Goal: Task Accomplishment & Management: Manage account settings

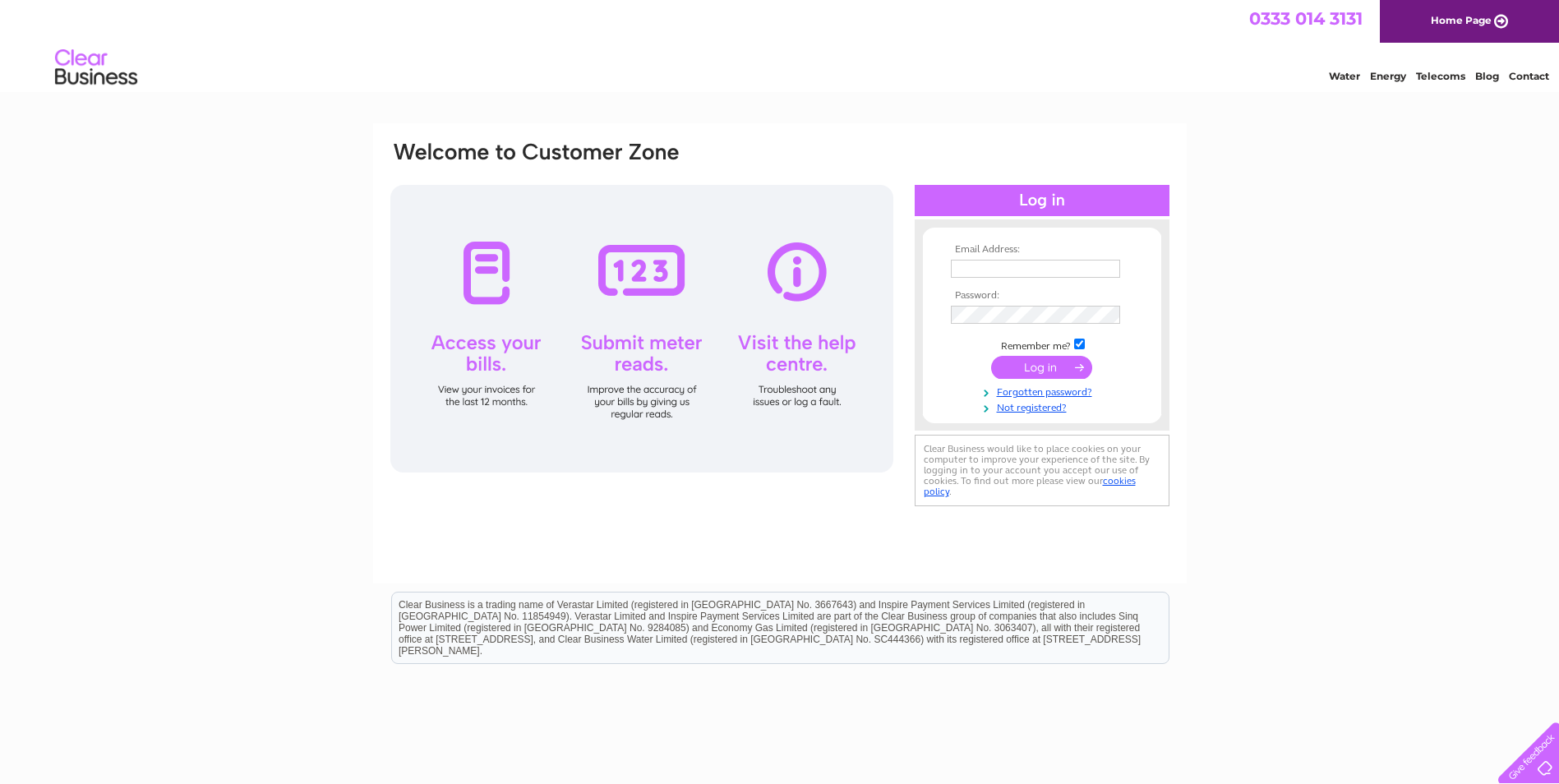
type input "accounts@ocean-ecology.com"
click at [1056, 372] on input "submit" at bounding box center [1041, 367] width 101 height 23
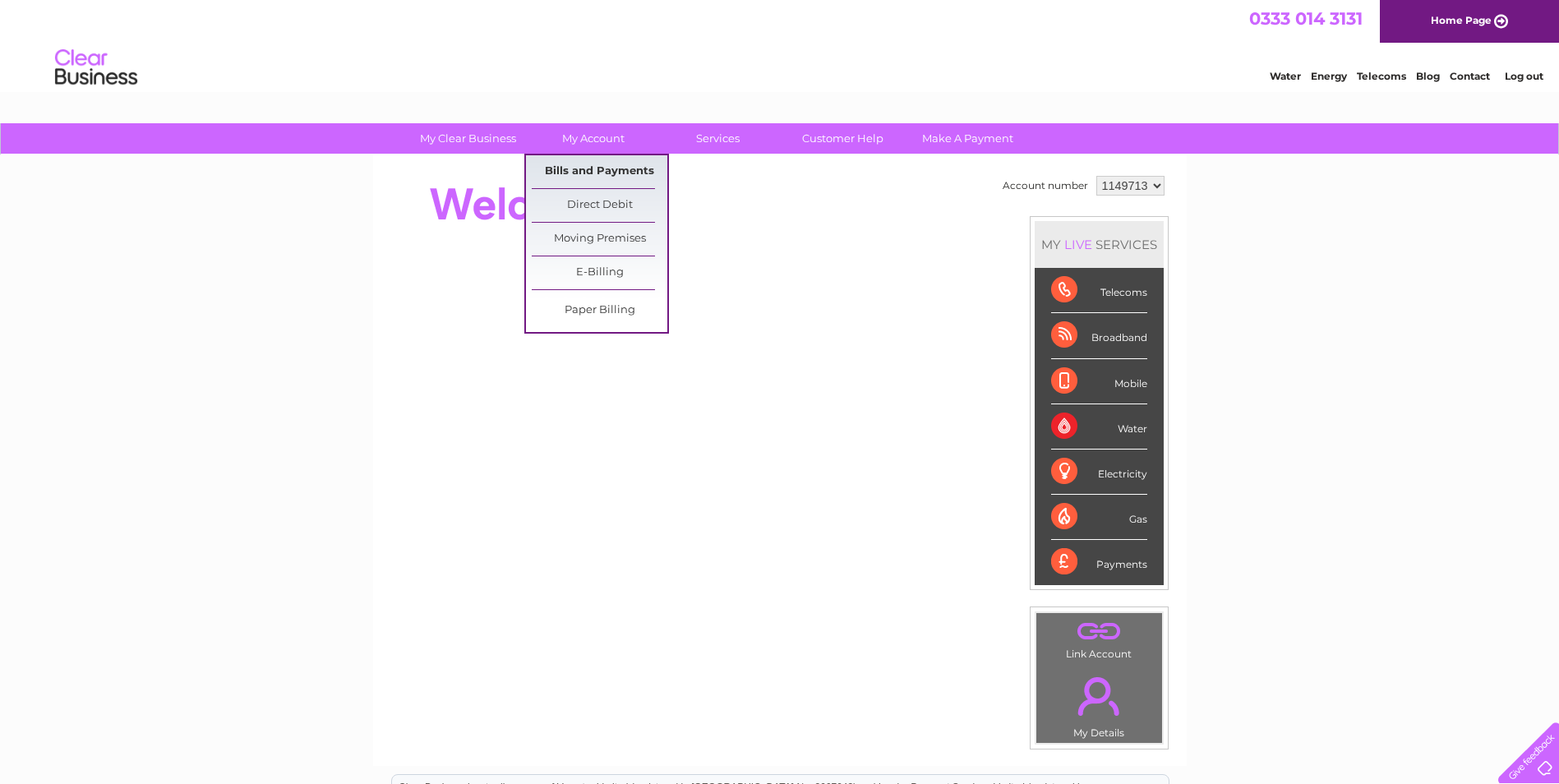
click at [595, 165] on link "Bills and Payments" at bounding box center [599, 171] width 136 height 33
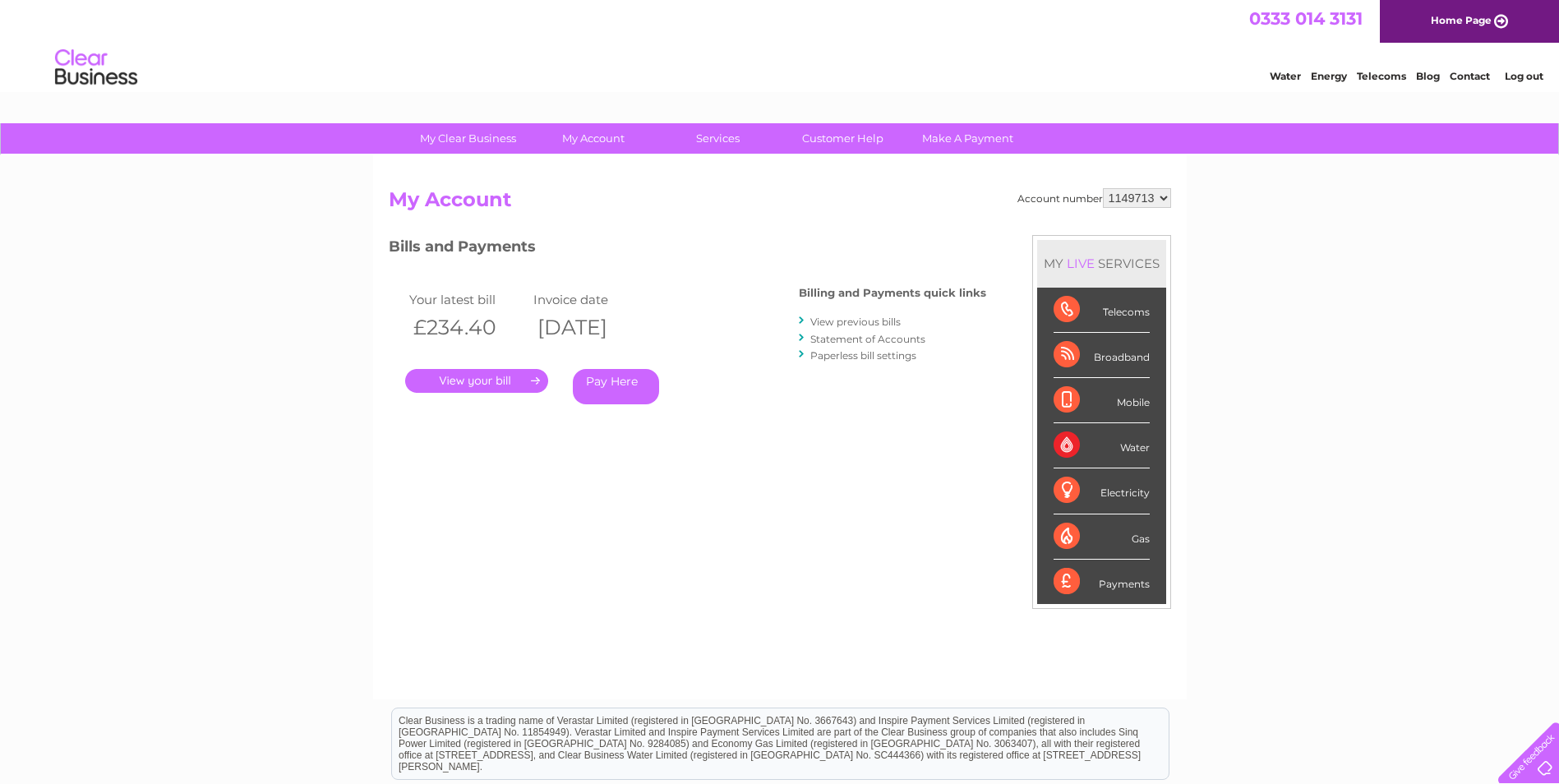
click at [495, 381] on link "." at bounding box center [476, 380] width 143 height 24
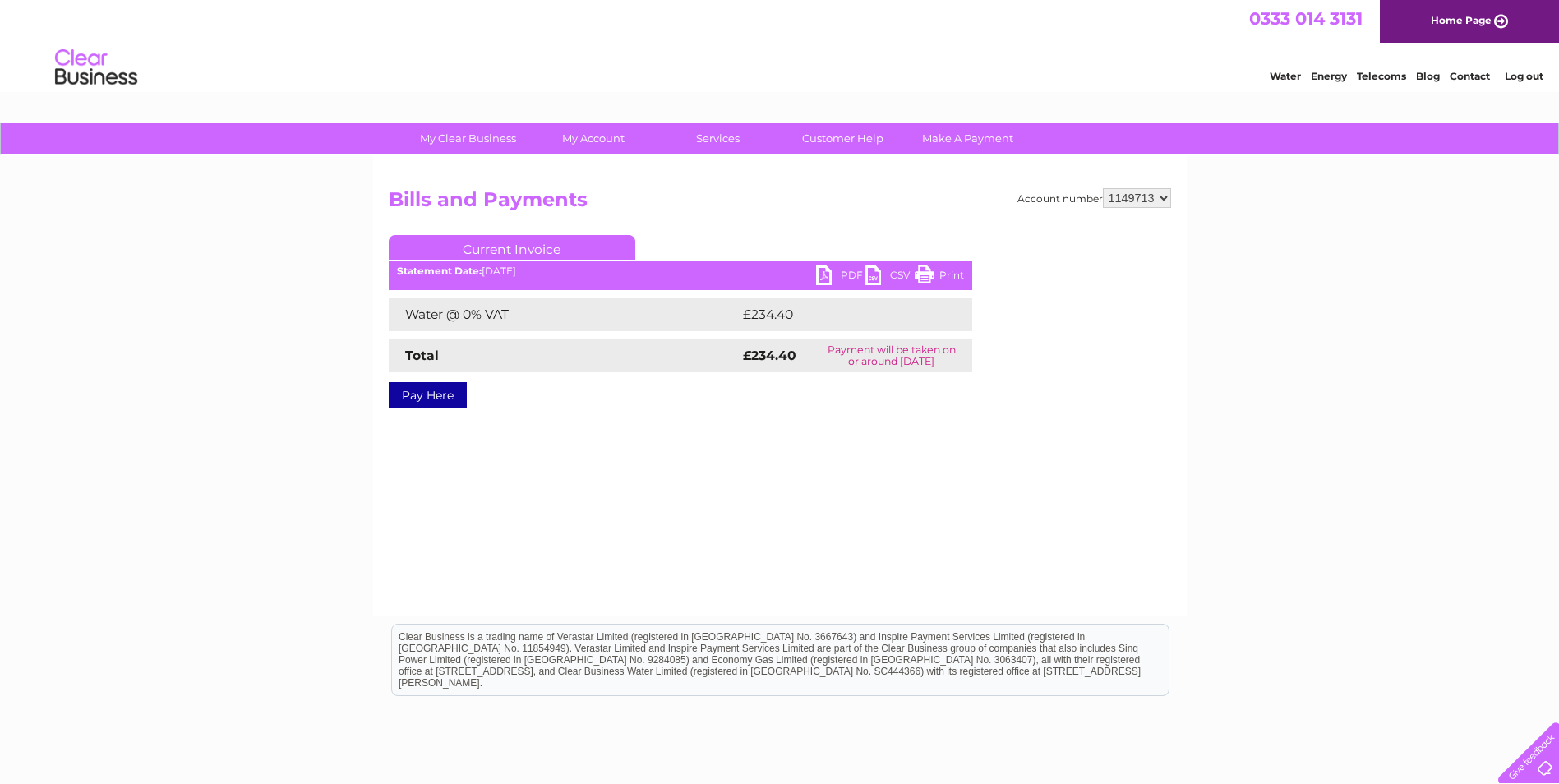
click at [837, 277] on link "PDF" at bounding box center [840, 277] width 49 height 24
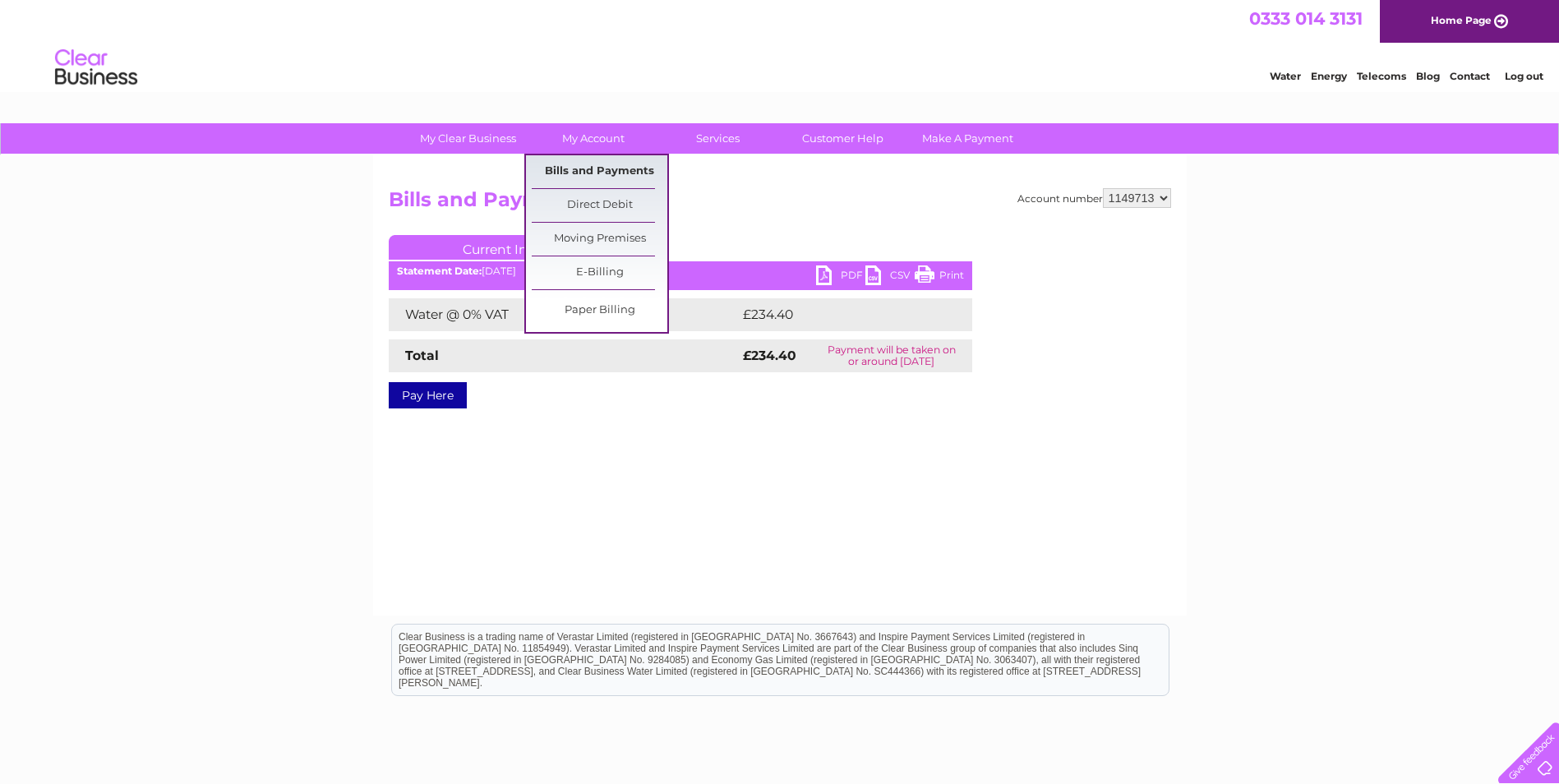
click at [589, 165] on link "Bills and Payments" at bounding box center [599, 171] width 136 height 33
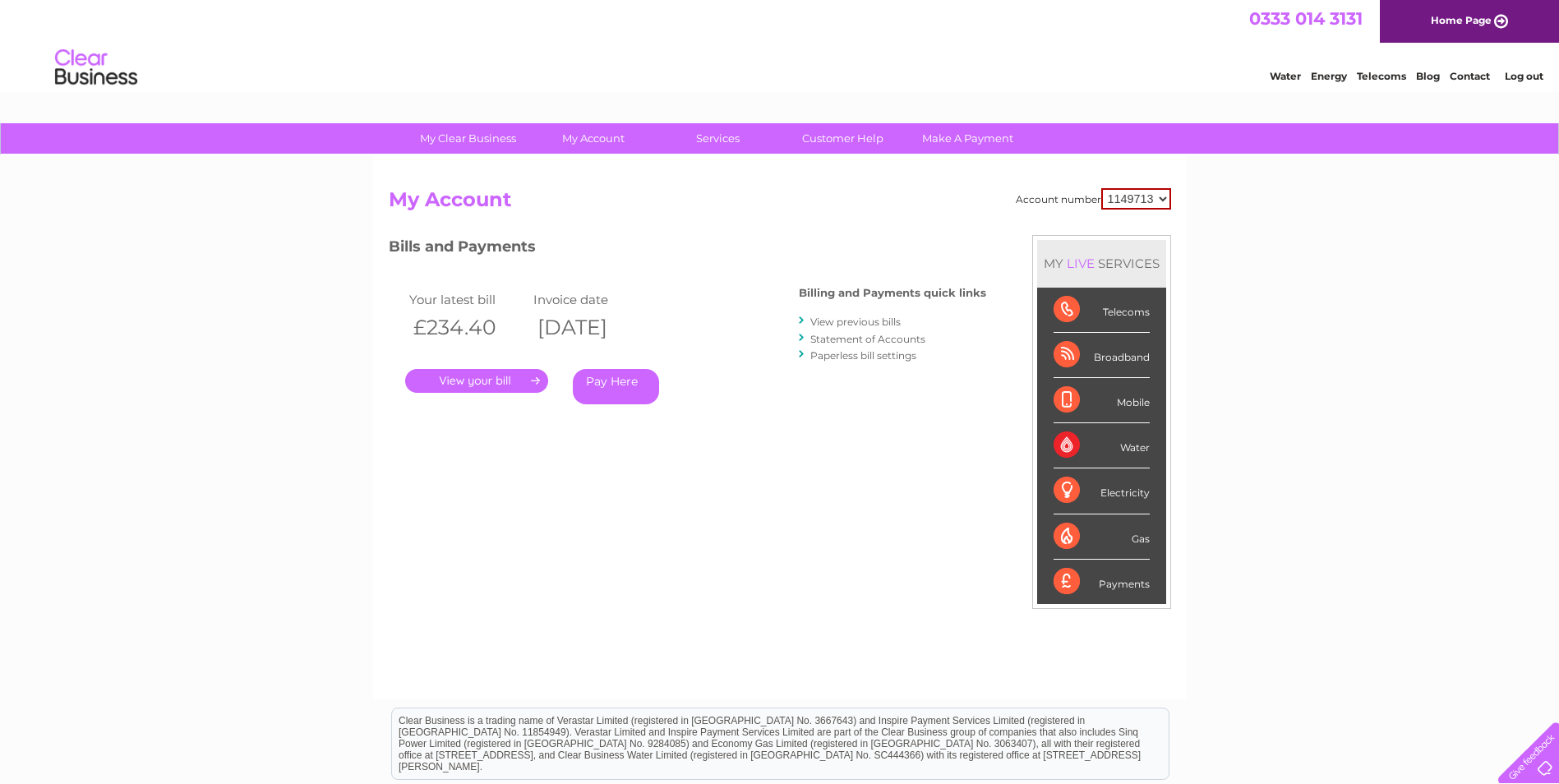
scroll to position [82, 0]
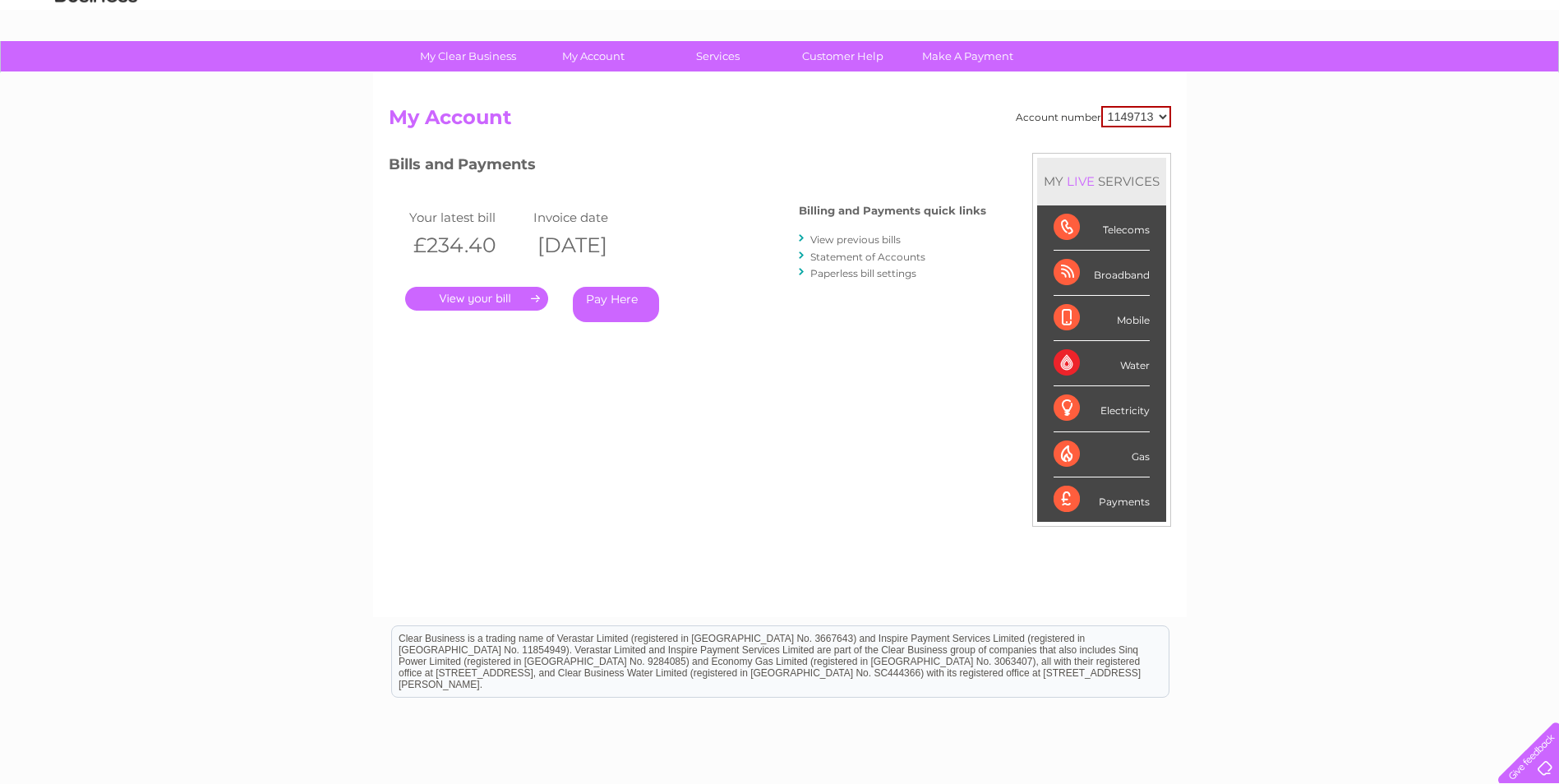
click at [857, 239] on link "View previous bills" at bounding box center [855, 239] width 90 height 12
